Goal: Register for event/course

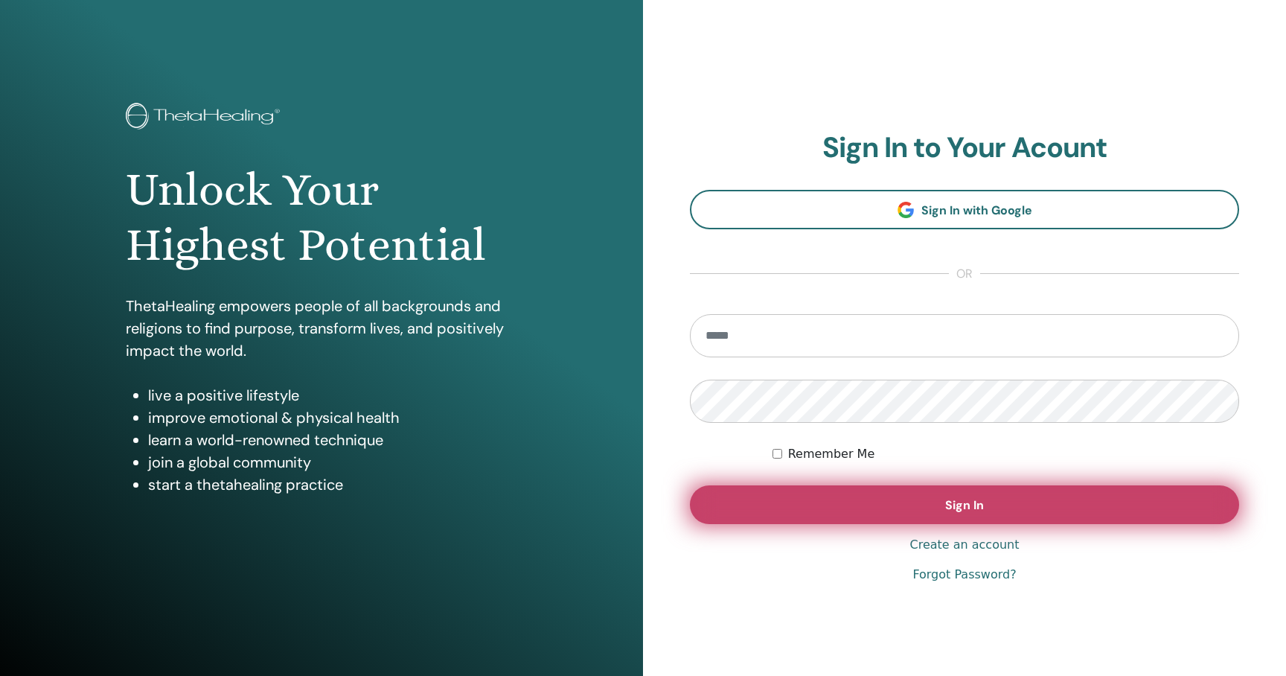
type input "**********"
click at [810, 501] on button "Sign In" at bounding box center [964, 504] width 549 height 39
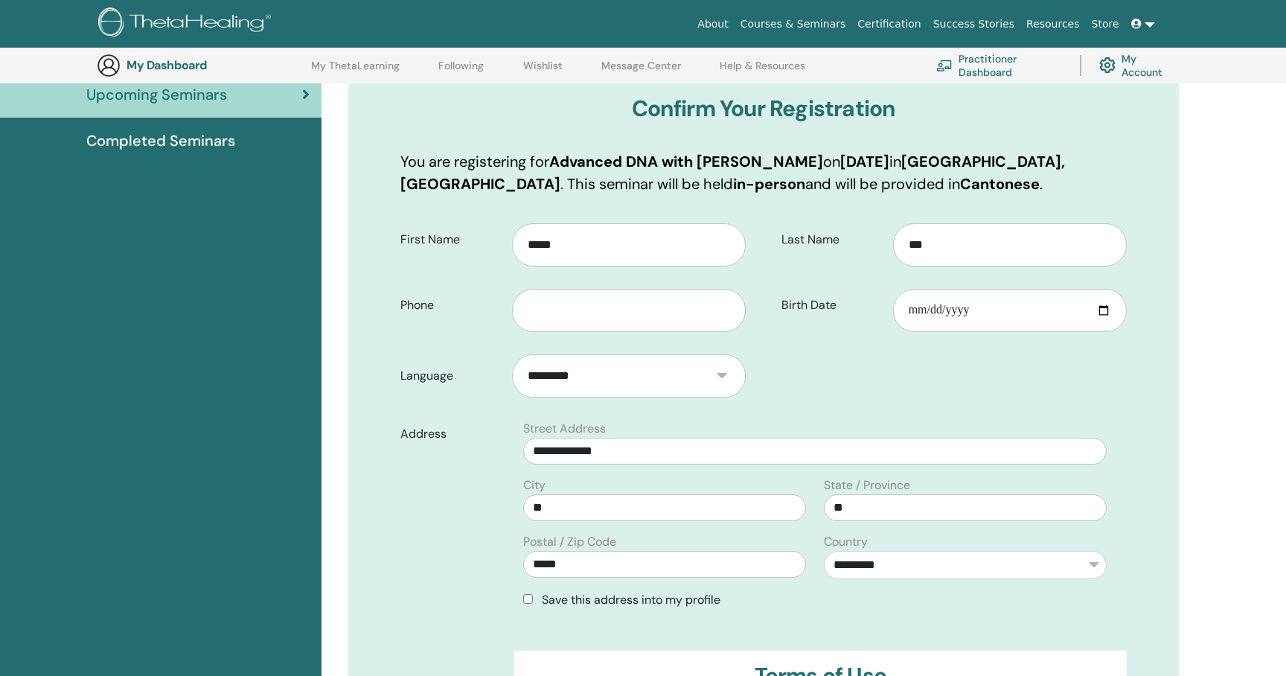
scroll to position [179, 0]
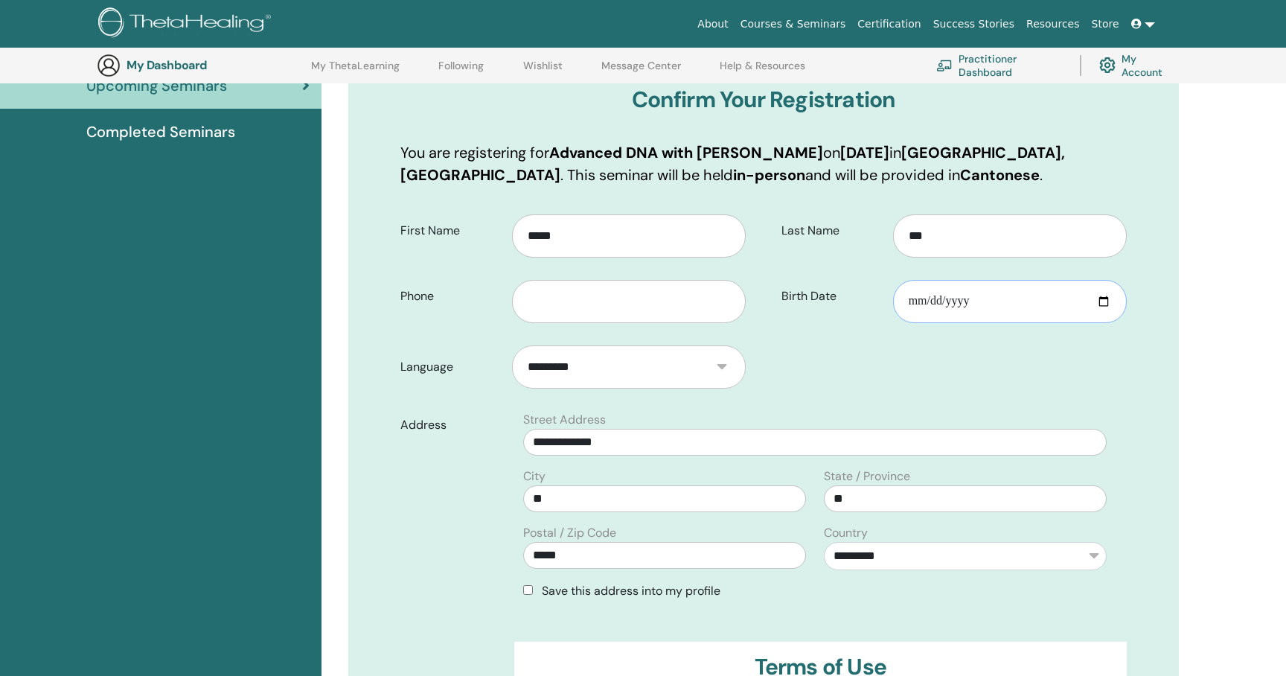
click at [937, 308] on input "Birth Date" at bounding box center [1010, 301] width 234 height 43
click at [906, 305] on input "Birth Date" at bounding box center [1010, 301] width 234 height 43
click at [920, 296] on input "Birth Date" at bounding box center [1010, 301] width 234 height 43
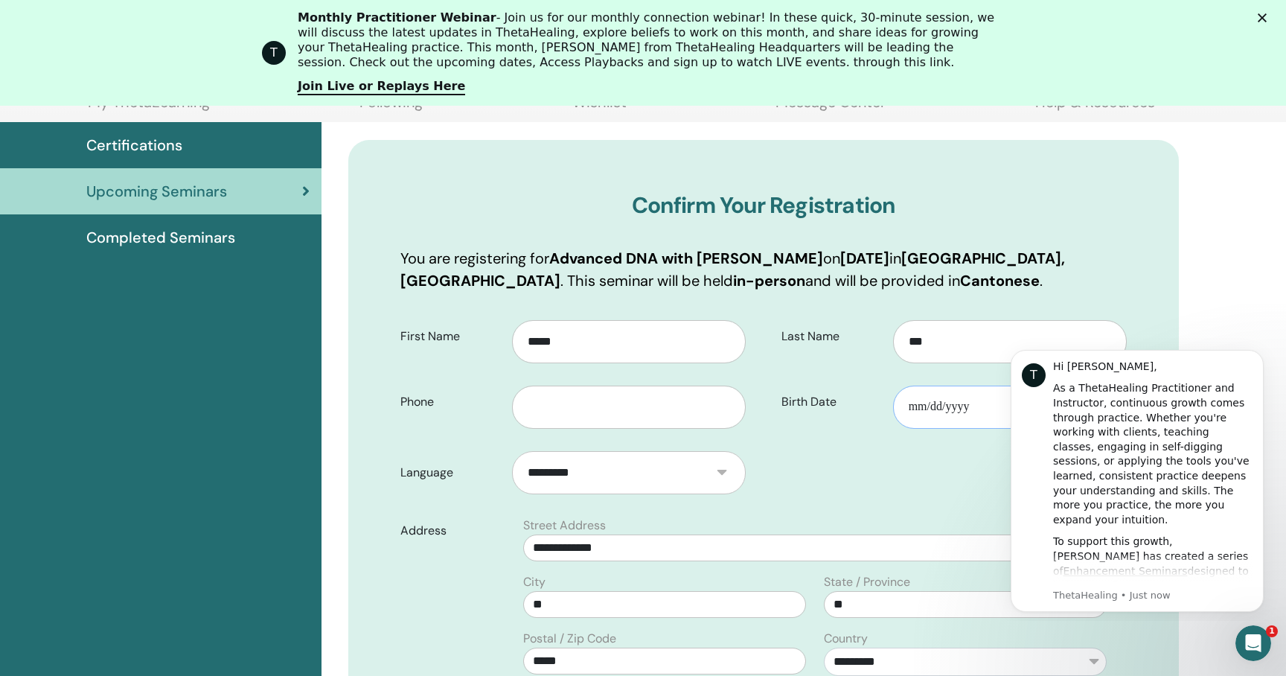
scroll to position [0, 0]
click at [937, 408] on input "Birth Date" at bounding box center [1010, 406] width 234 height 43
click at [944, 408] on input "Birth Date" at bounding box center [1010, 406] width 234 height 43
type input "**********"
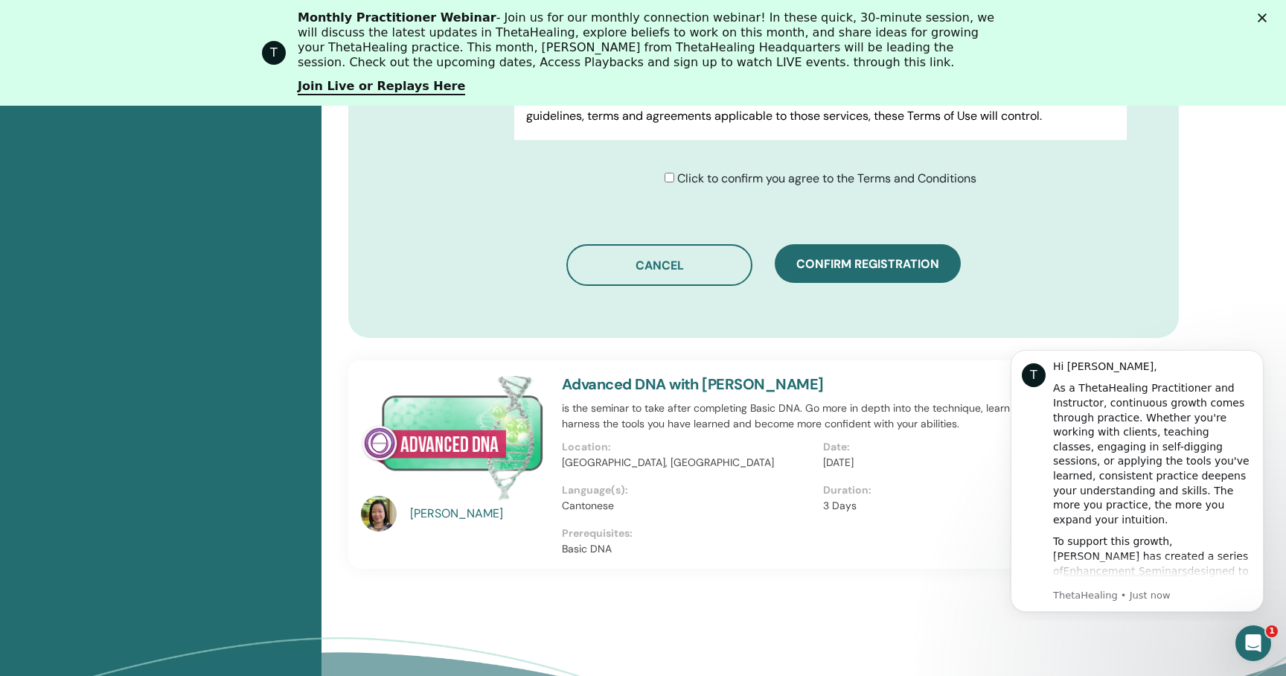
scroll to position [1020, 0]
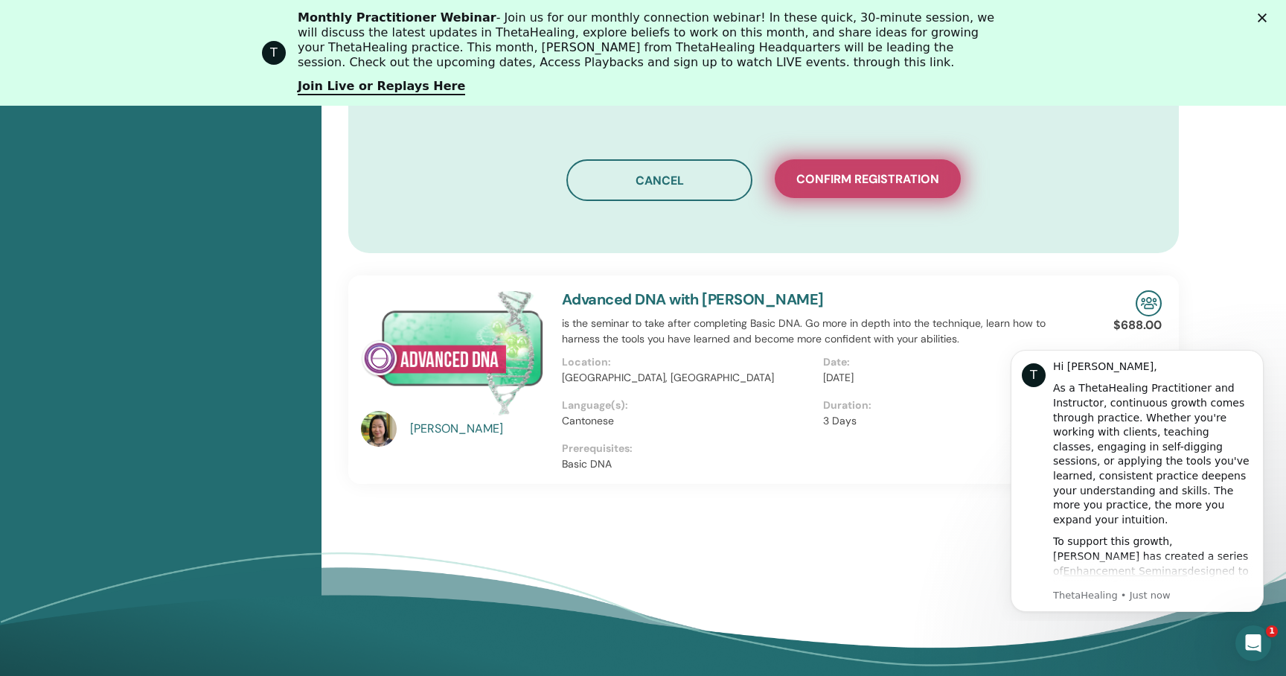
click at [838, 183] on span "Confirm registration" at bounding box center [867, 179] width 143 height 16
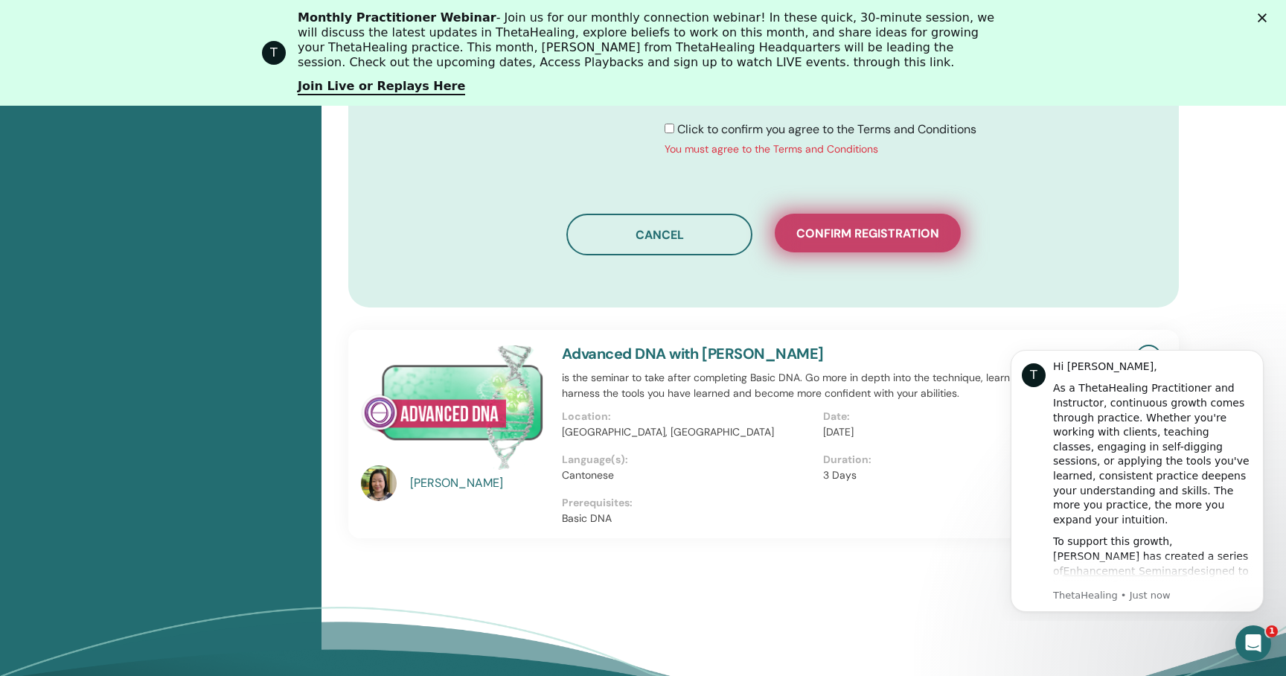
scroll to position [975, 0]
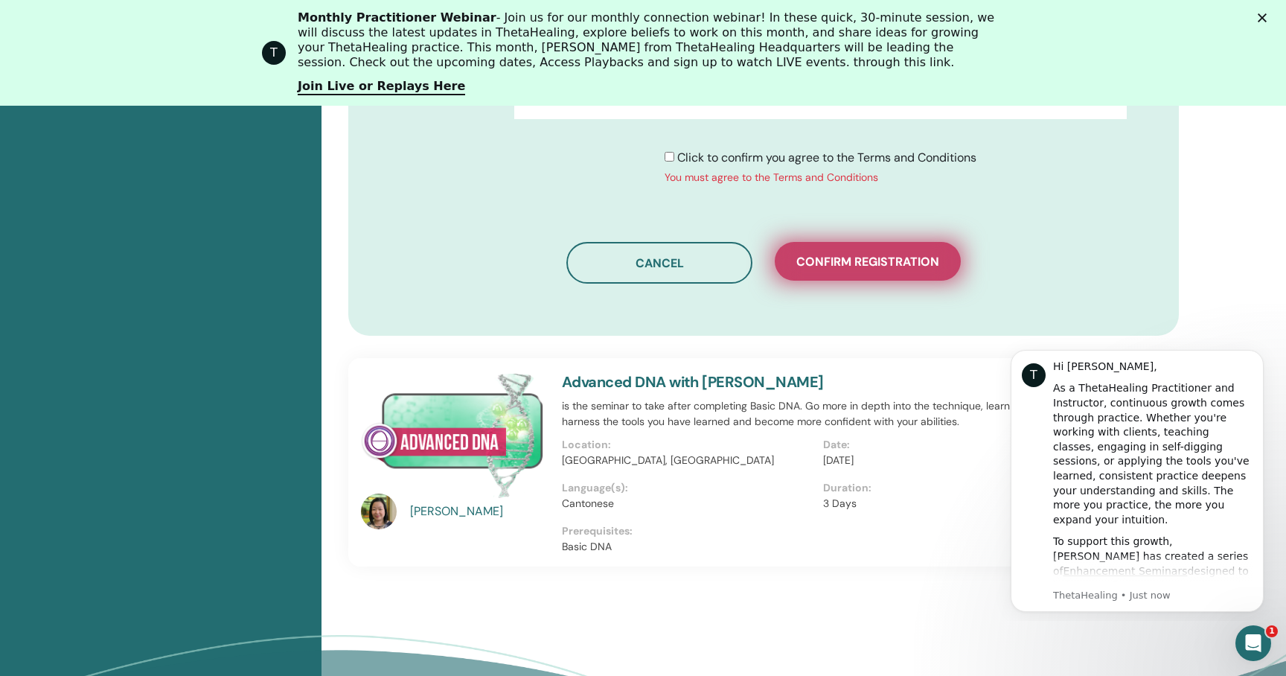
click at [867, 262] on span "Confirm registration" at bounding box center [867, 262] width 143 height 16
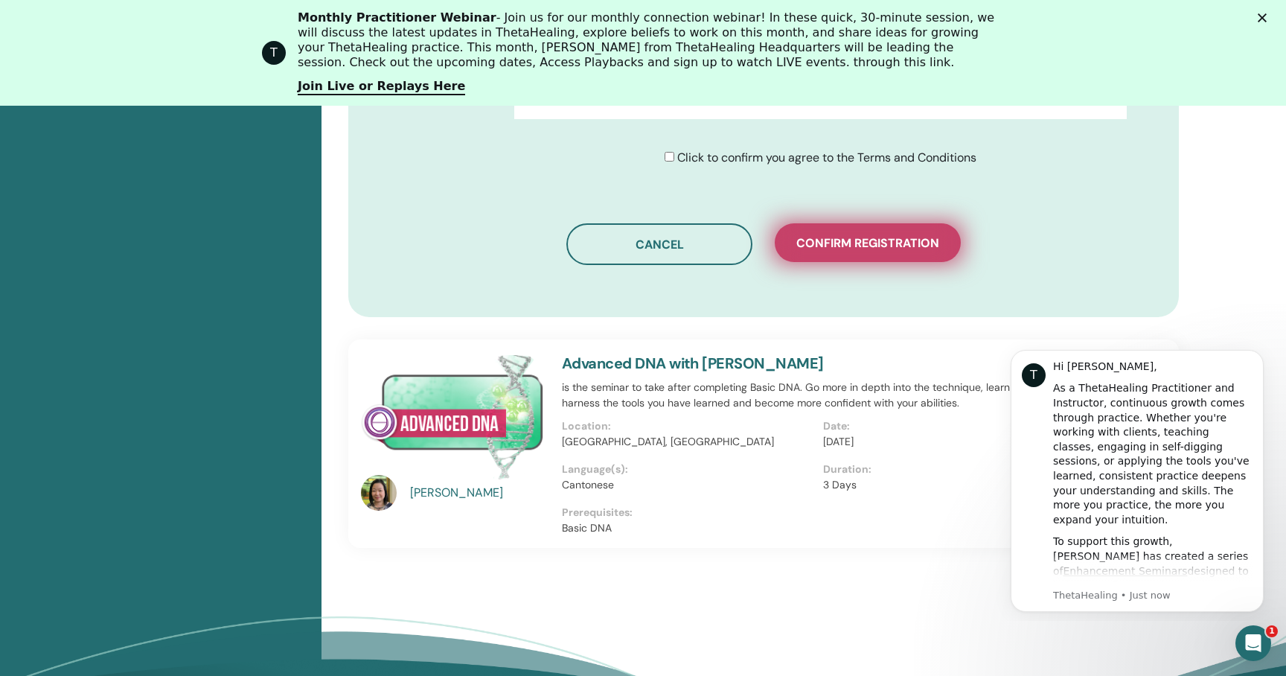
click at [844, 234] on button "Confirm registration" at bounding box center [867, 242] width 186 height 39
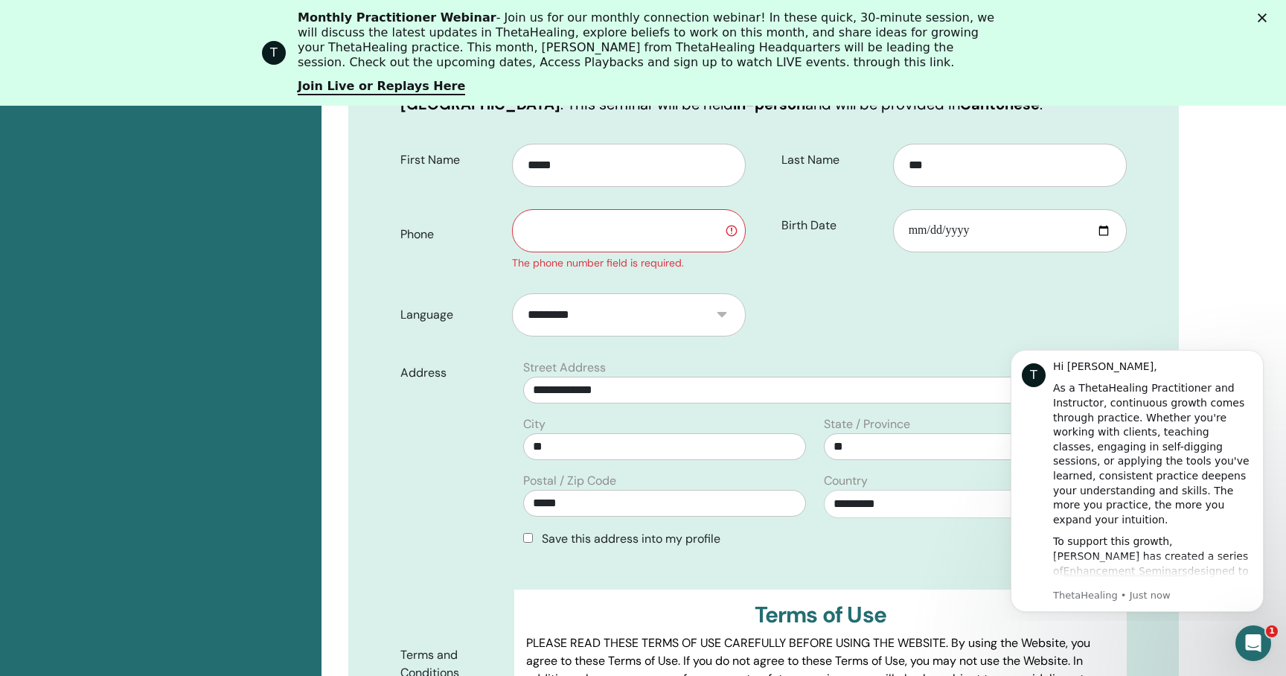
scroll to position [308, 0]
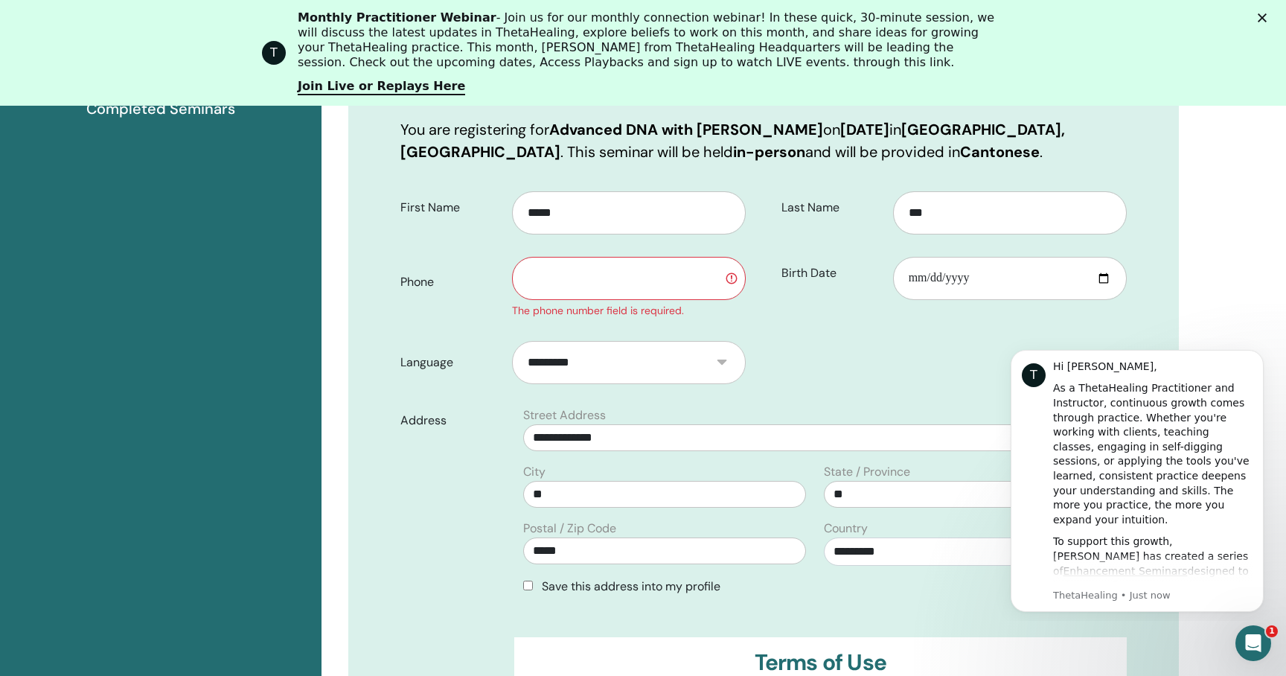
click at [647, 289] on input "text" at bounding box center [629, 278] width 234 height 43
type input "********"
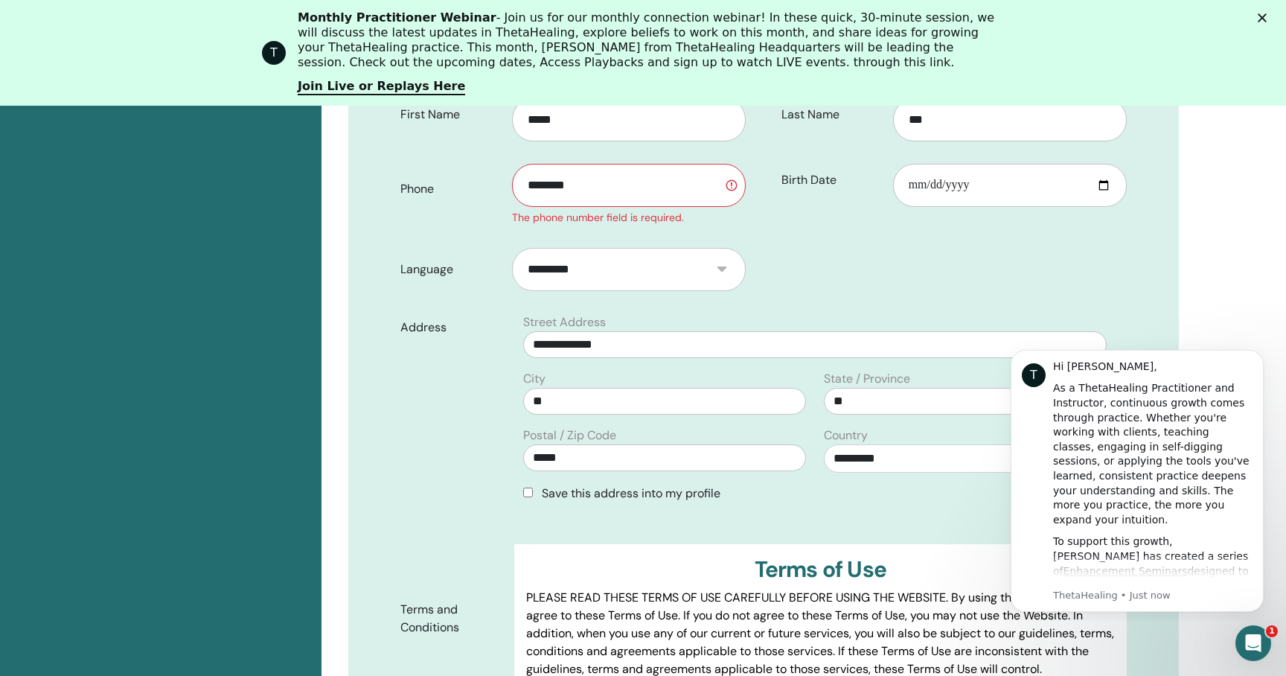
scroll to position [704, 0]
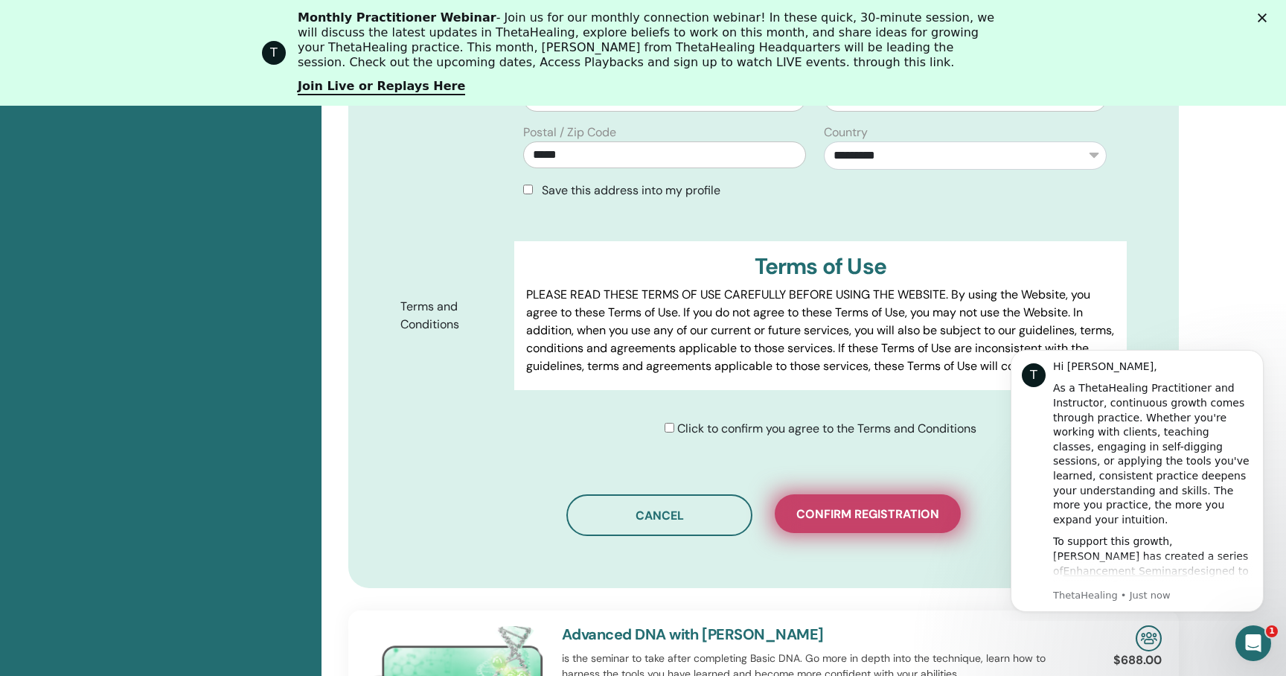
click at [906, 522] on button "Confirm registration" at bounding box center [867, 513] width 186 height 39
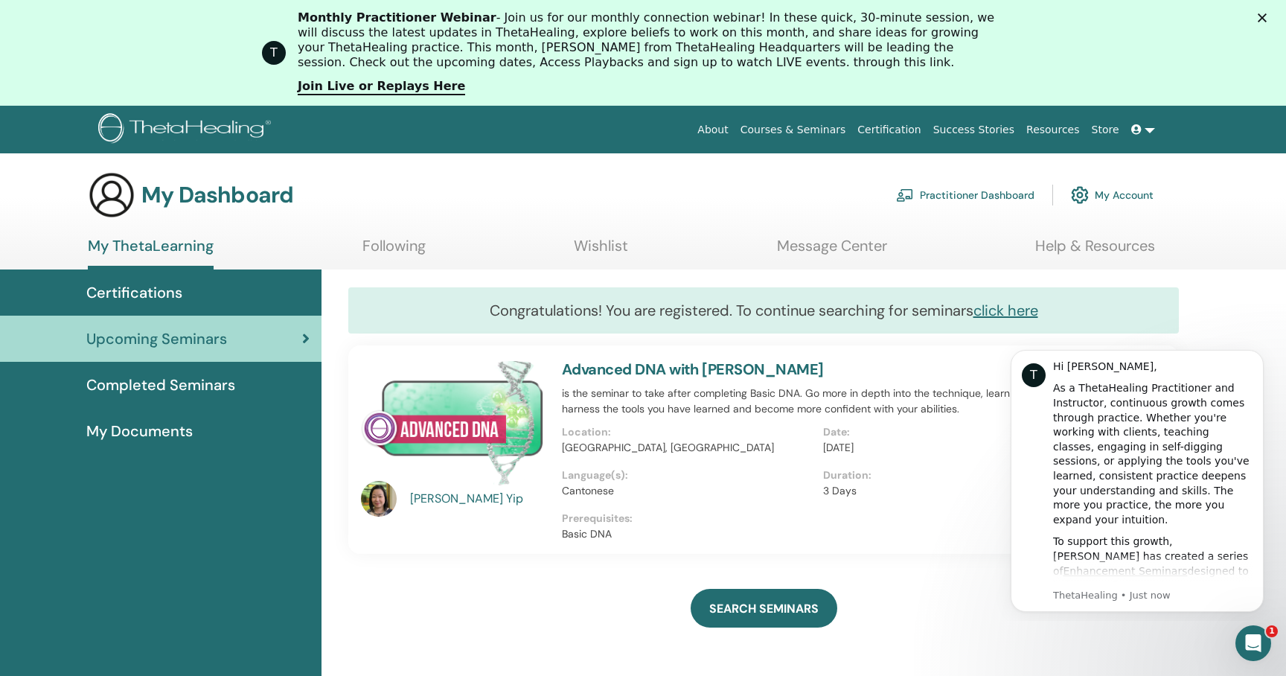
click at [121, 373] on span "Completed Seminars" at bounding box center [160, 384] width 149 height 22
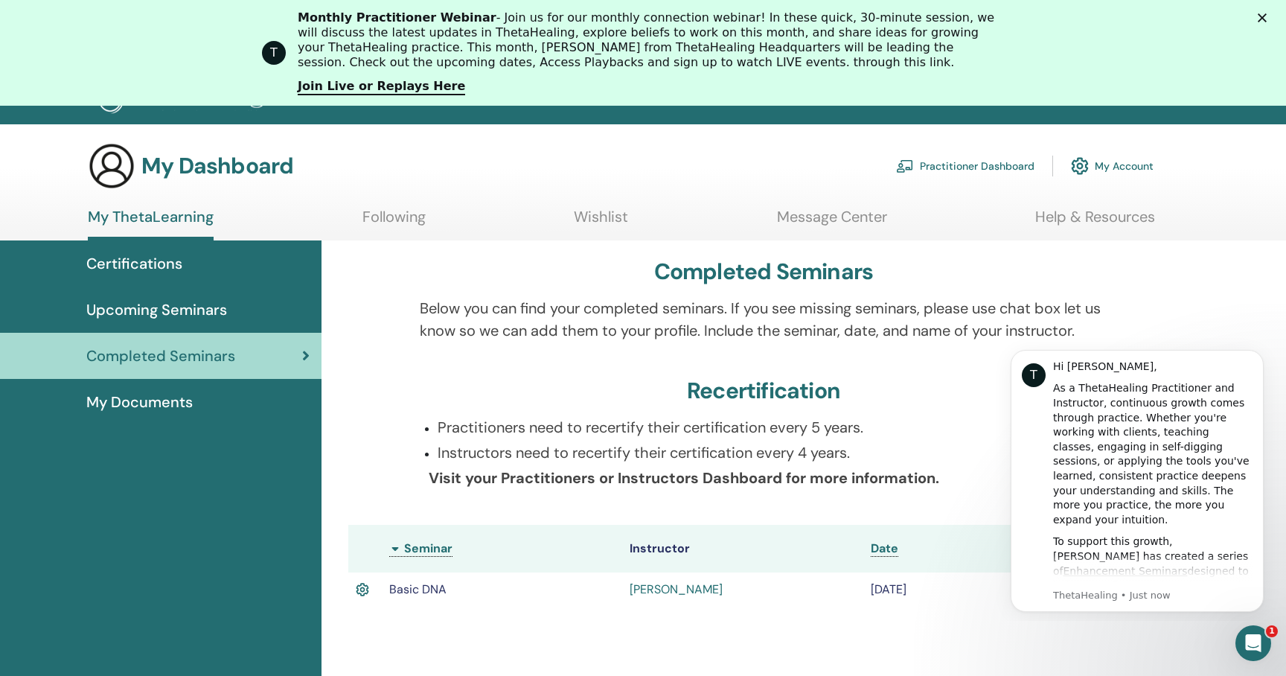
scroll to position [39, 0]
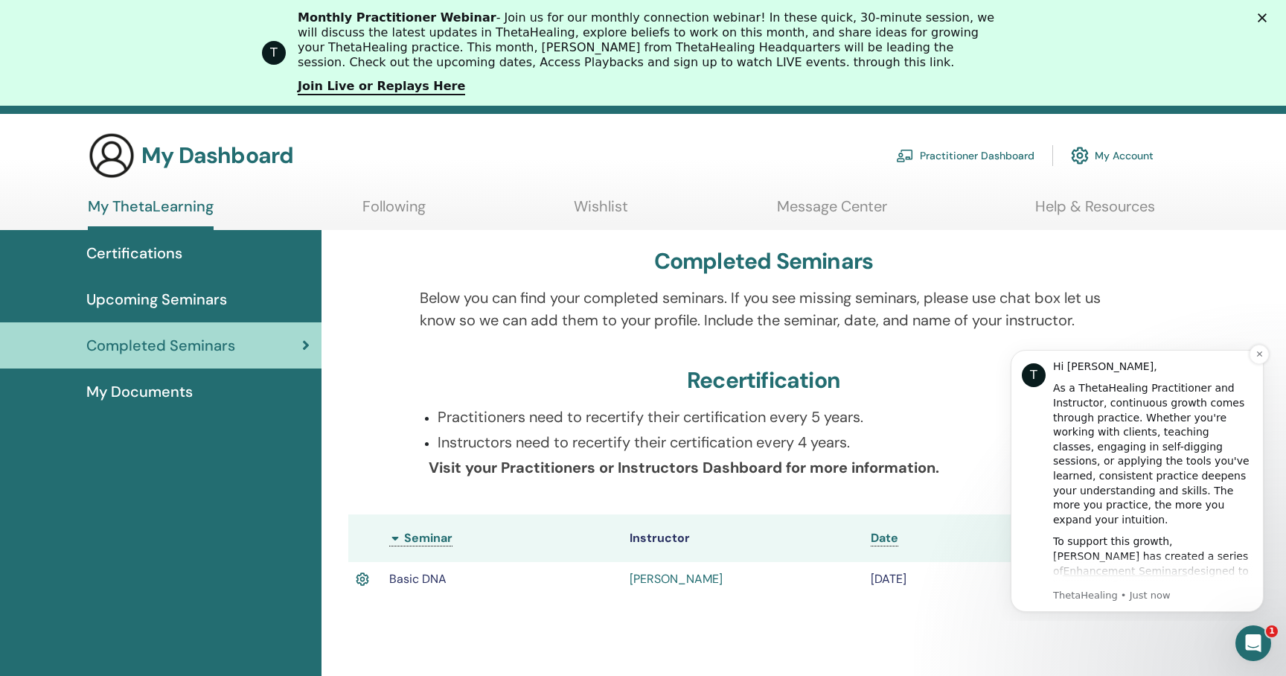
click at [1123, 390] on div "As a ThetaHealing Practitioner and Instructor, continuous growth comes through …" at bounding box center [1152, 454] width 199 height 146
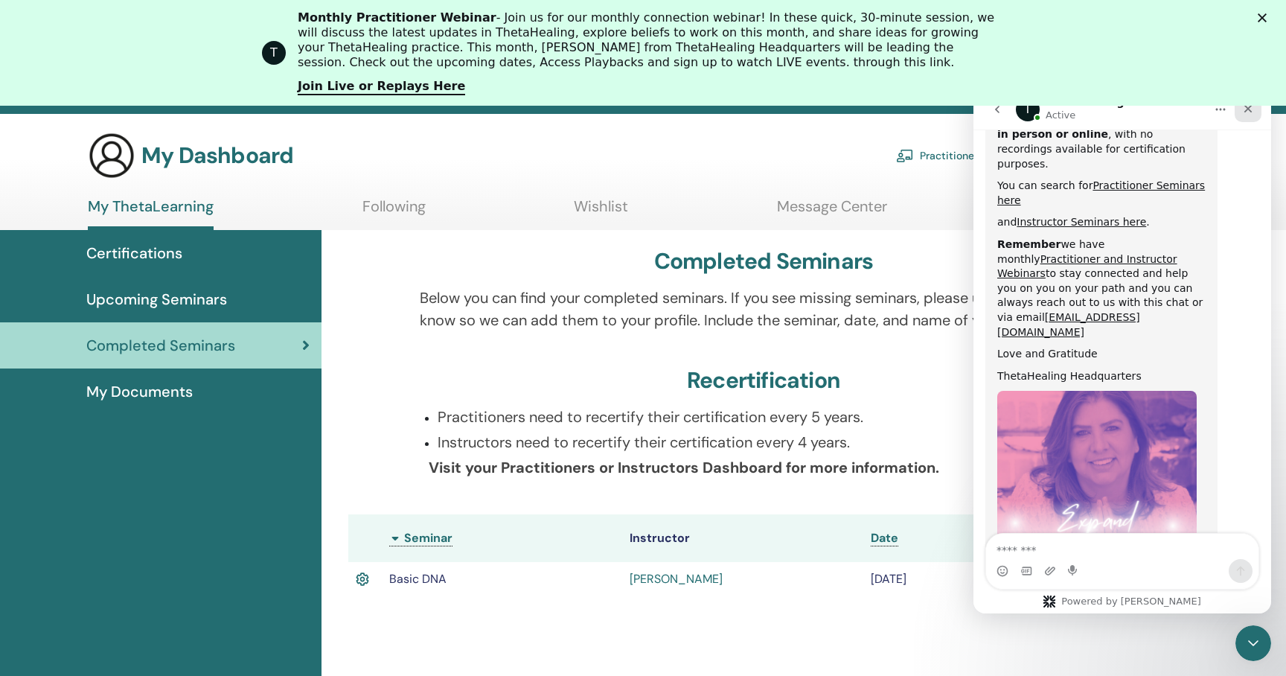
scroll to position [824, 0]
click at [1246, 110] on icon "Close" at bounding box center [1248, 109] width 12 height 12
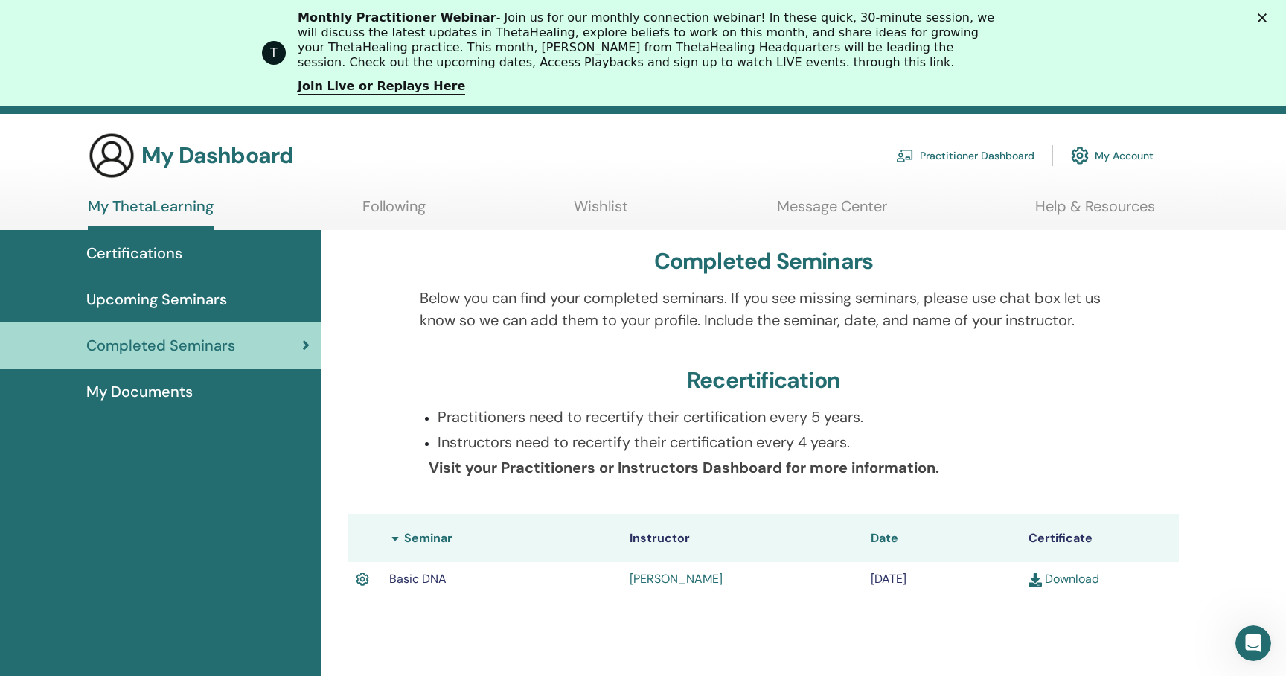
click at [1069, 580] on link "Download" at bounding box center [1063, 579] width 71 height 16
click at [505, 259] on div "Completed Seminars" at bounding box center [763, 264] width 830 height 33
click at [148, 254] on span "Certifications" at bounding box center [134, 253] width 96 height 22
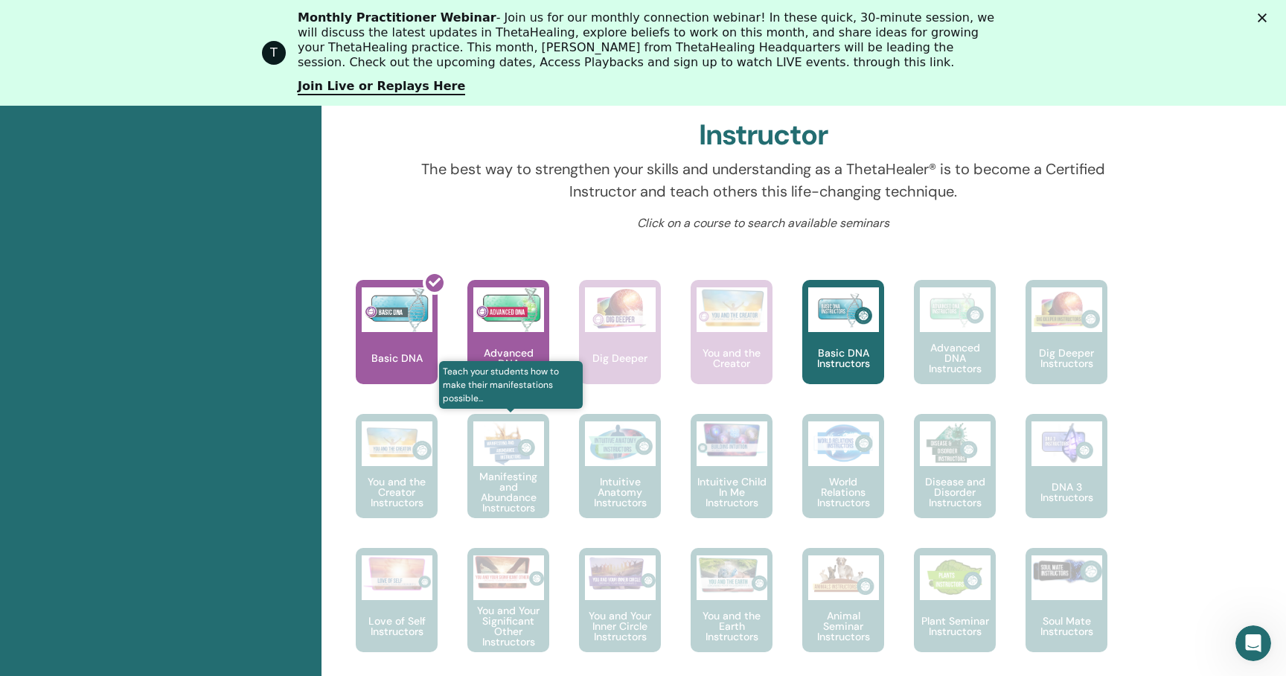
click at [480, 478] on p "Manifesting and Abundance Instructors" at bounding box center [508, 492] width 82 height 42
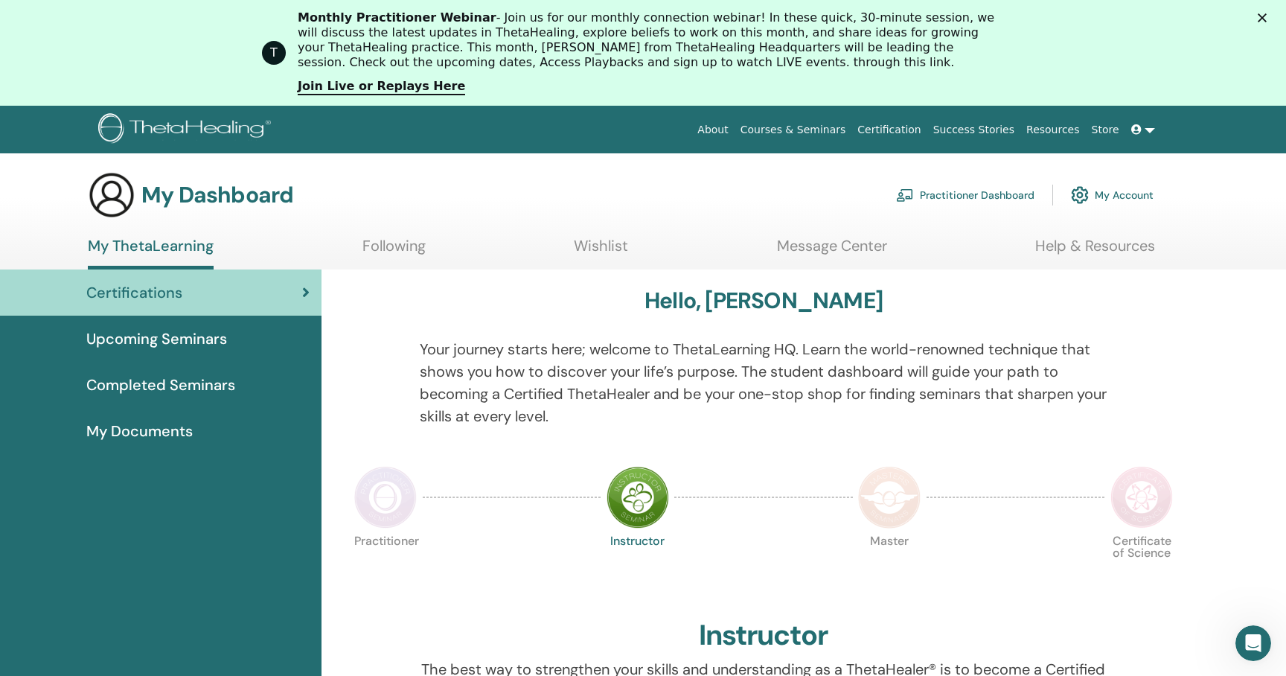
click at [383, 506] on img at bounding box center [385, 497] width 62 height 62
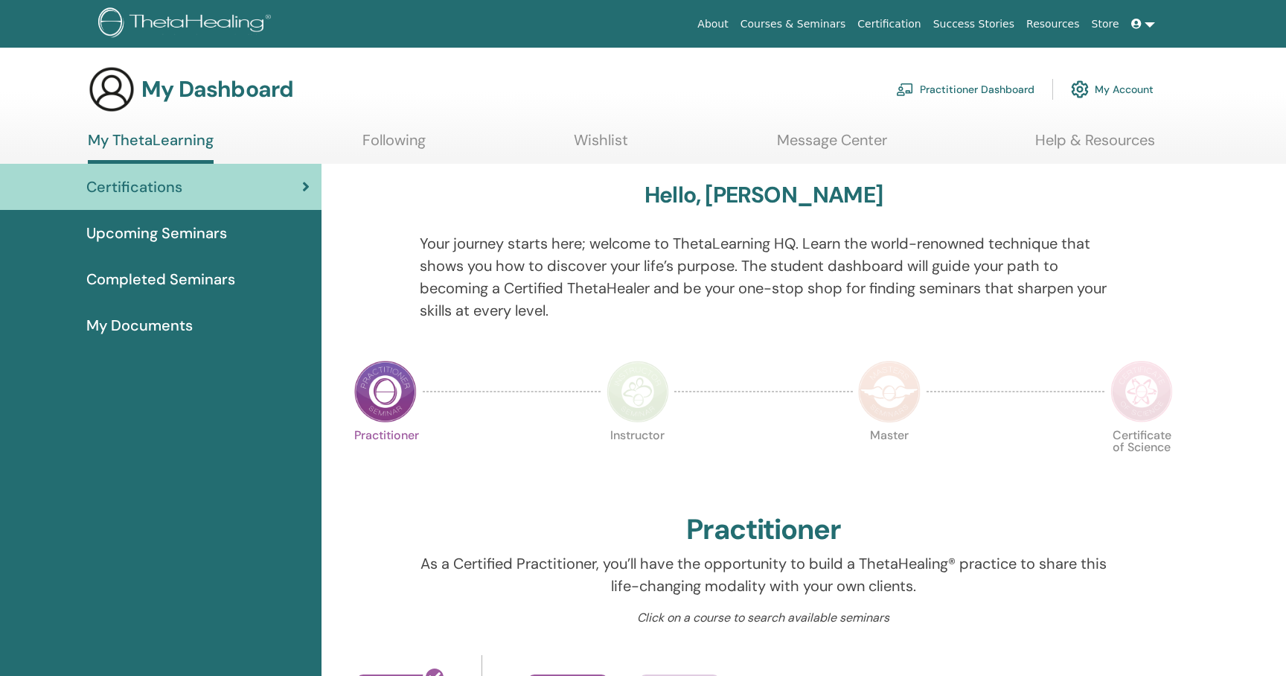
click at [638, 394] on img at bounding box center [637, 391] width 62 height 62
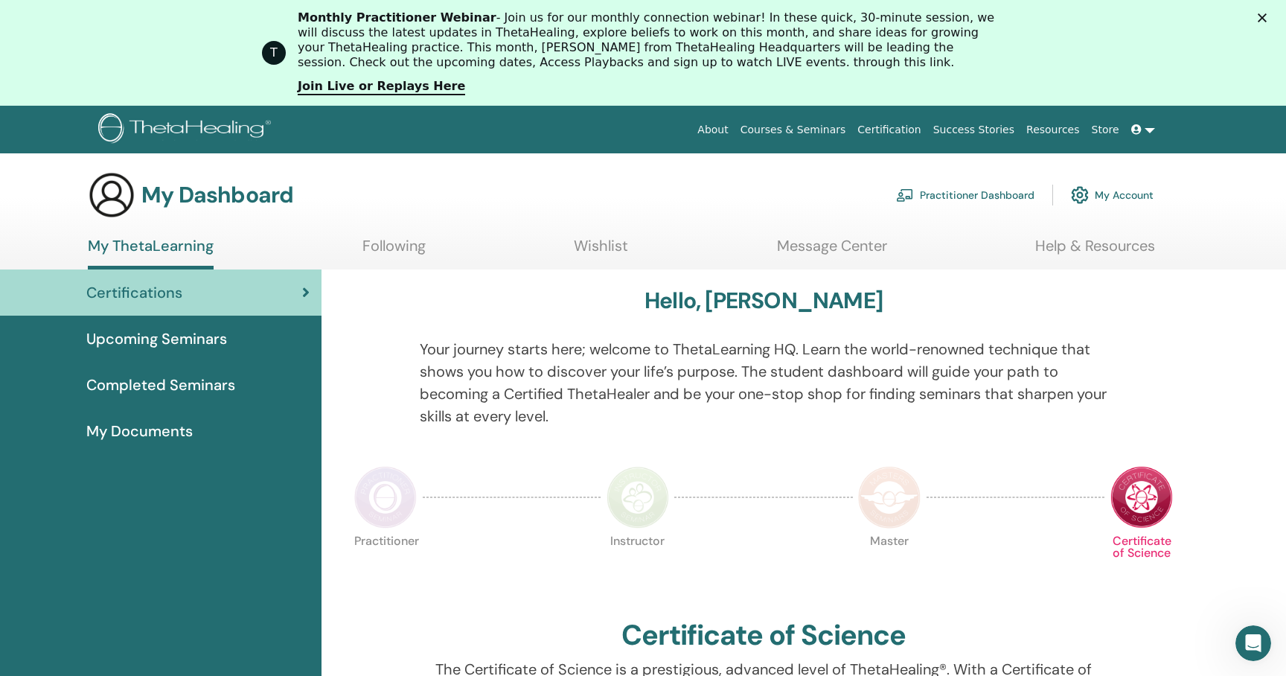
click at [162, 399] on link "Completed Seminars" at bounding box center [160, 385] width 321 height 46
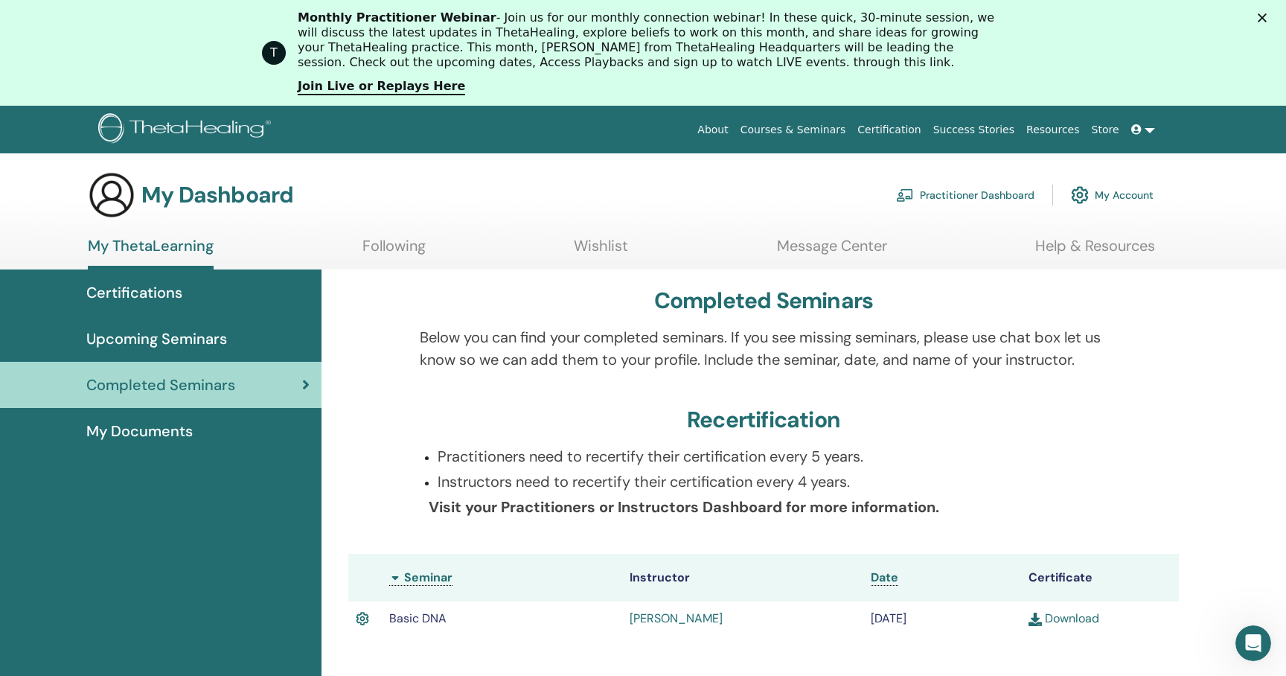
click at [198, 334] on span "Upcoming Seminars" at bounding box center [156, 338] width 141 height 22
click at [150, 426] on span "My Documents" at bounding box center [139, 431] width 106 height 22
